Goal: Information Seeking & Learning: Find specific fact

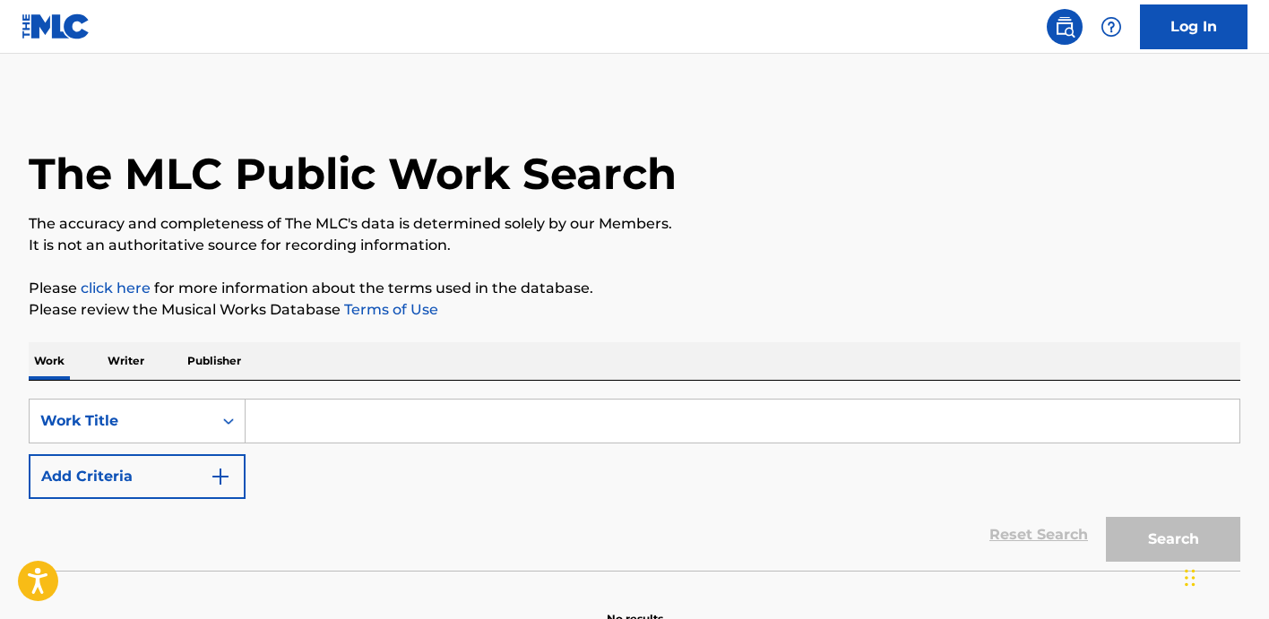
click at [268, 423] on input "Search Form" at bounding box center [743, 421] width 994 height 43
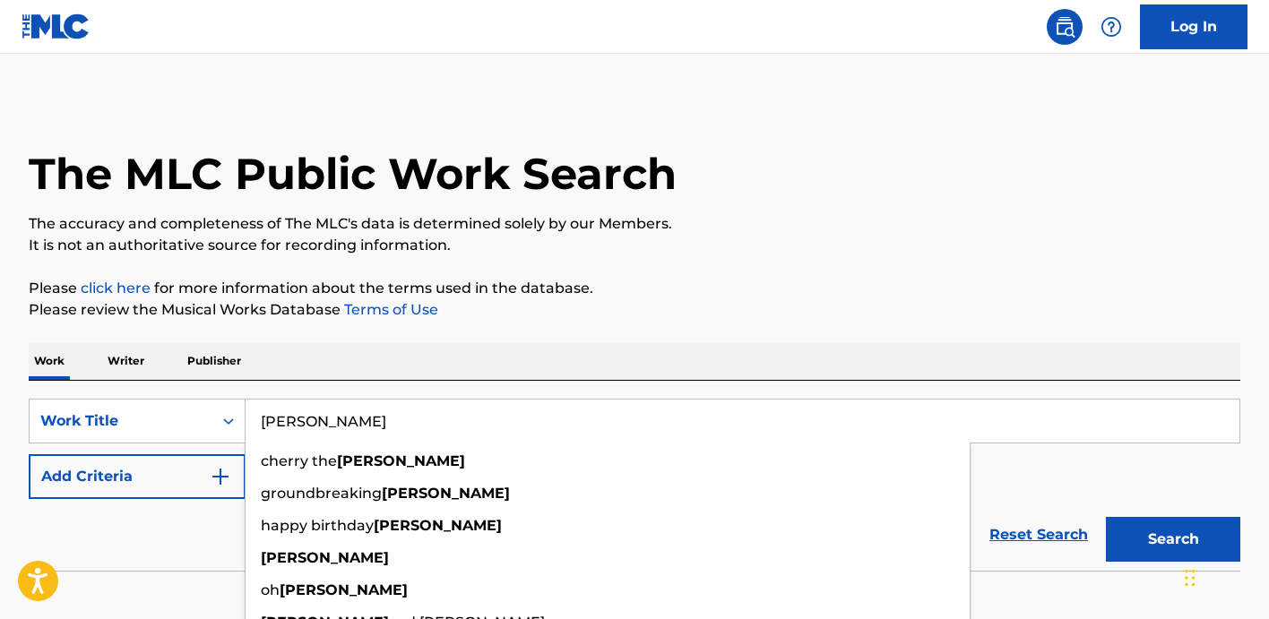
type input "[PERSON_NAME]"
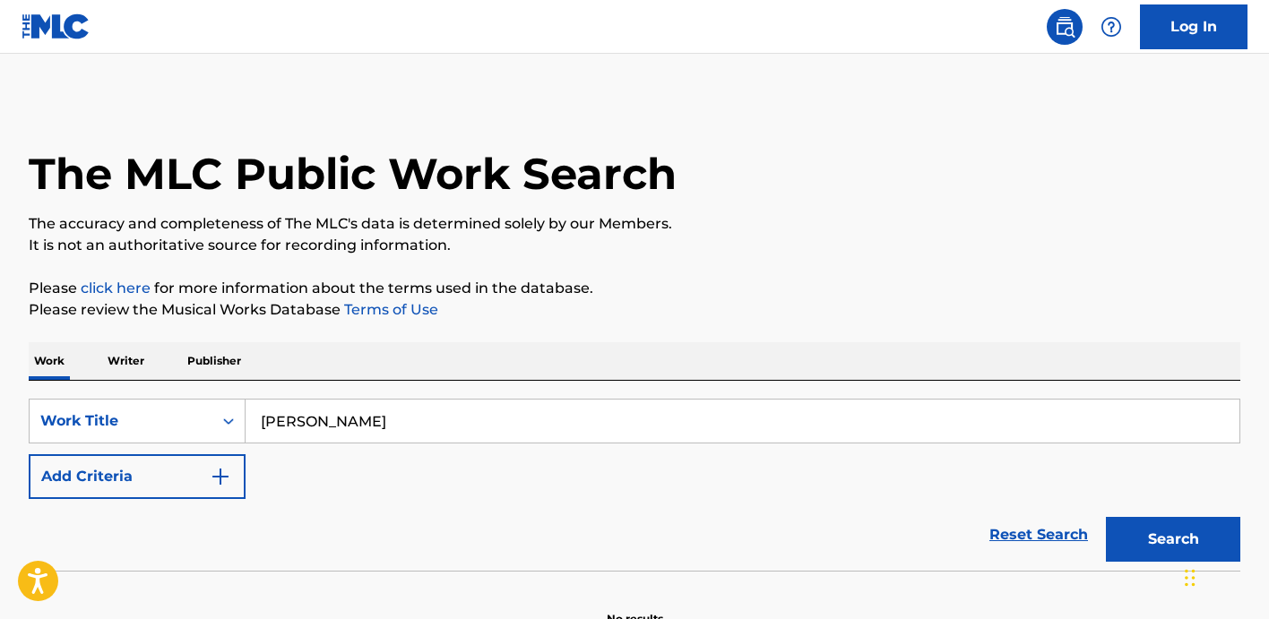
click at [142, 545] on div "Reset Search Search" at bounding box center [635, 535] width 1212 height 72
click at [214, 497] on button "Add Criteria" at bounding box center [137, 476] width 217 height 45
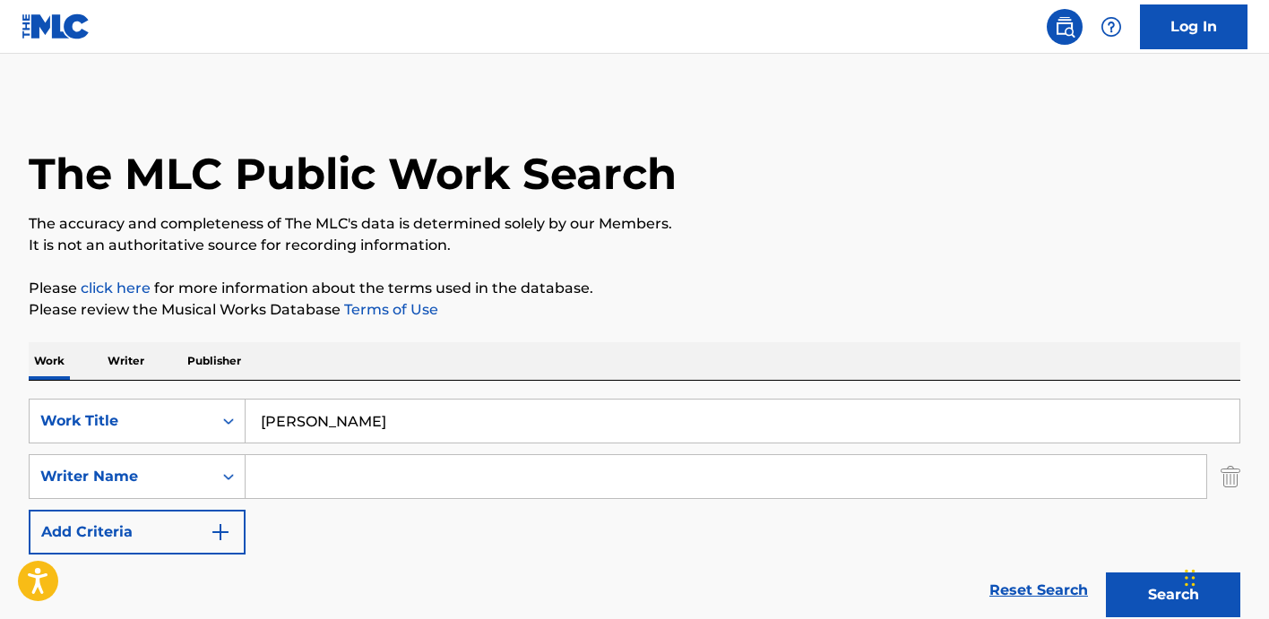
click at [348, 481] on input "Search Form" at bounding box center [726, 476] width 961 height 43
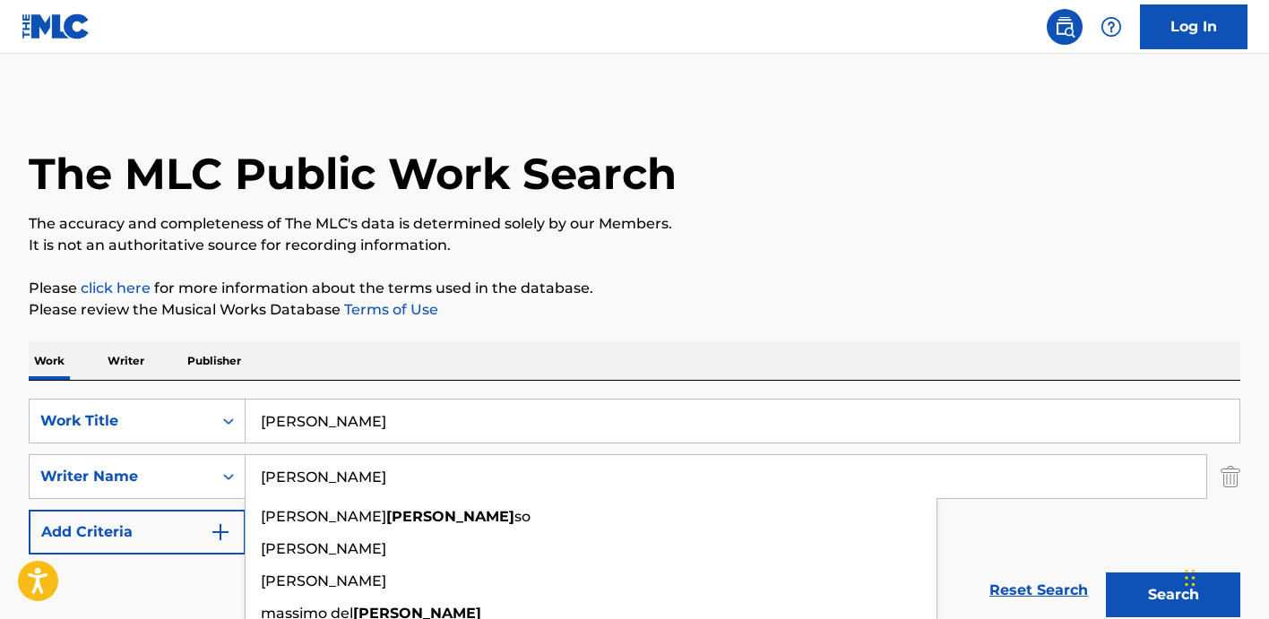
type input "[PERSON_NAME]"
click at [1106, 573] on button "Search" at bounding box center [1173, 595] width 134 height 45
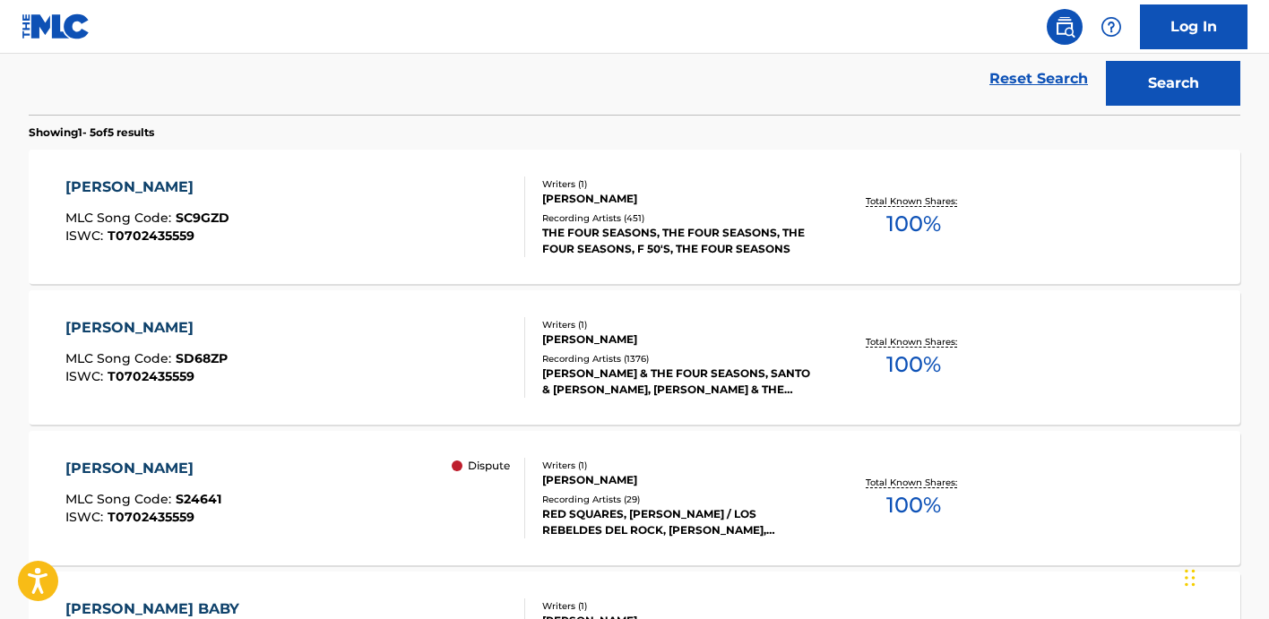
scroll to position [516, 0]
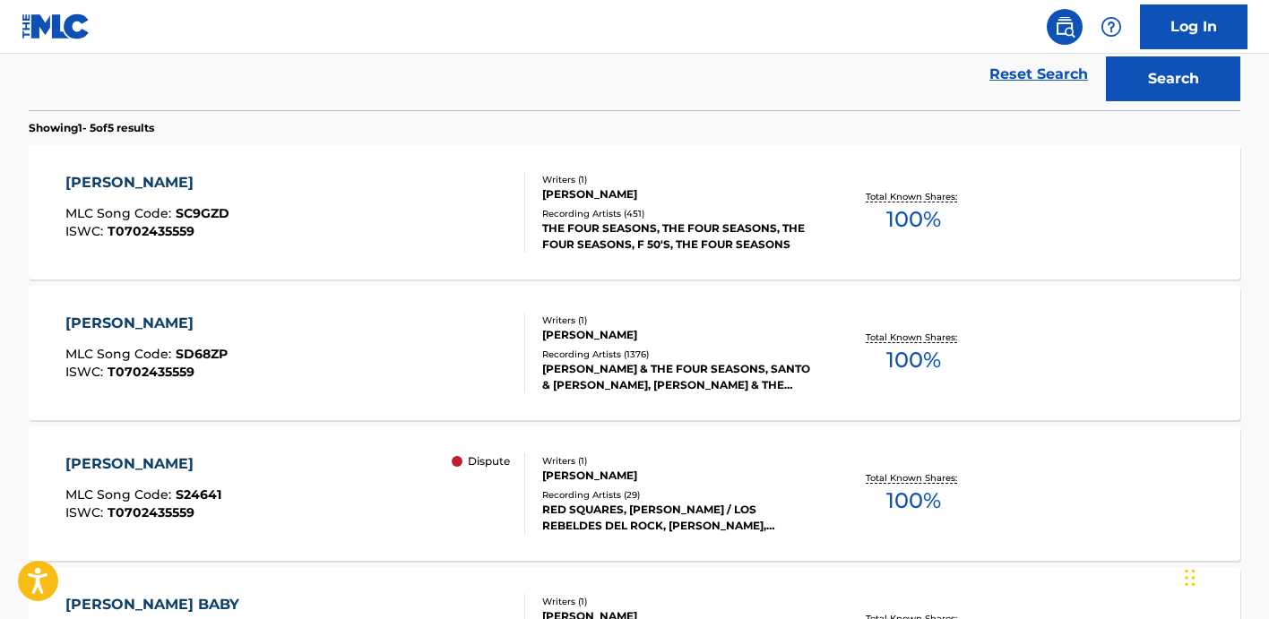
click at [753, 186] on div "[PERSON_NAME]" at bounding box center [677, 194] width 271 height 16
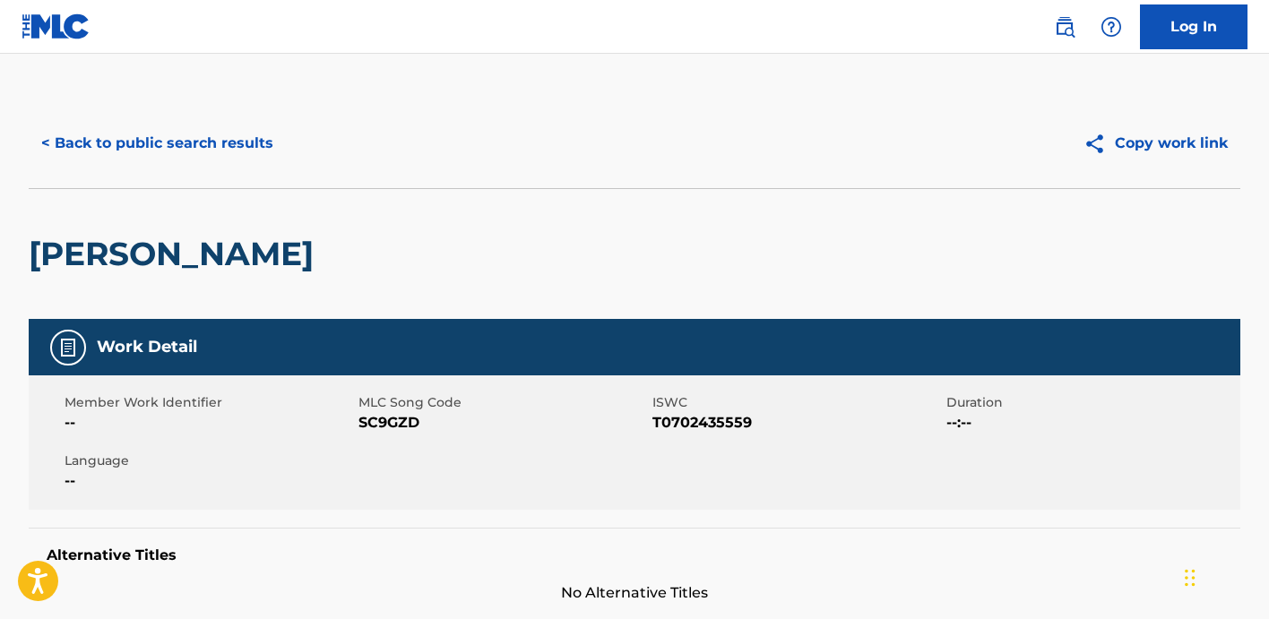
click at [780, 149] on div "Copy work link" at bounding box center [938, 143] width 606 height 45
